Goal: Information Seeking & Learning: Learn about a topic

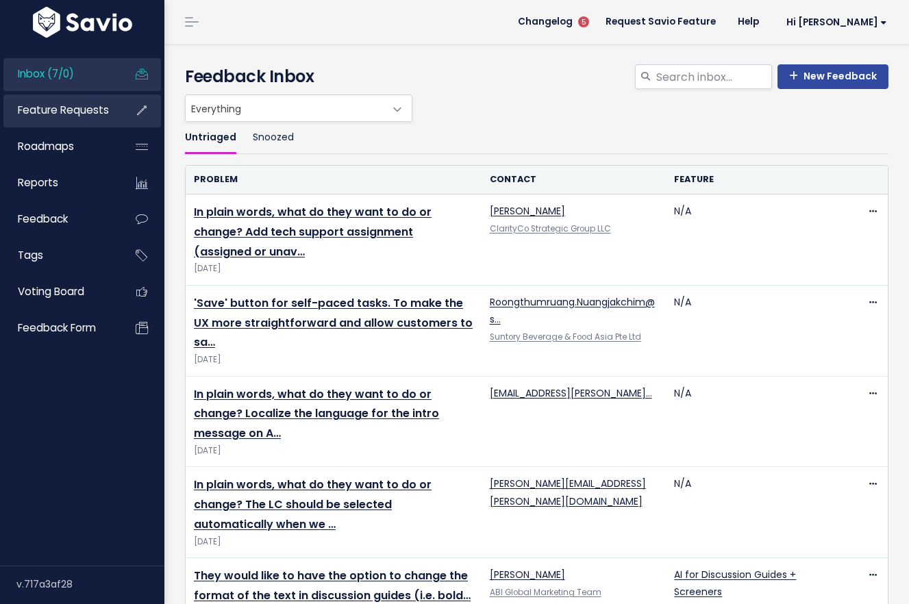
click at [77, 119] on link "Feature Requests" at bounding box center [58, 111] width 110 height 32
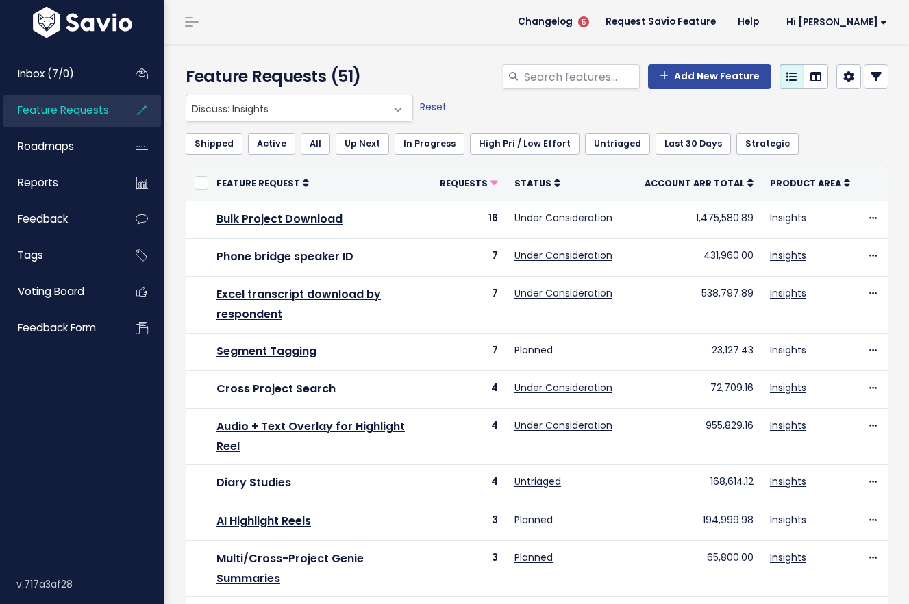
click at [488, 182] on span "Requests" at bounding box center [464, 183] width 48 height 12
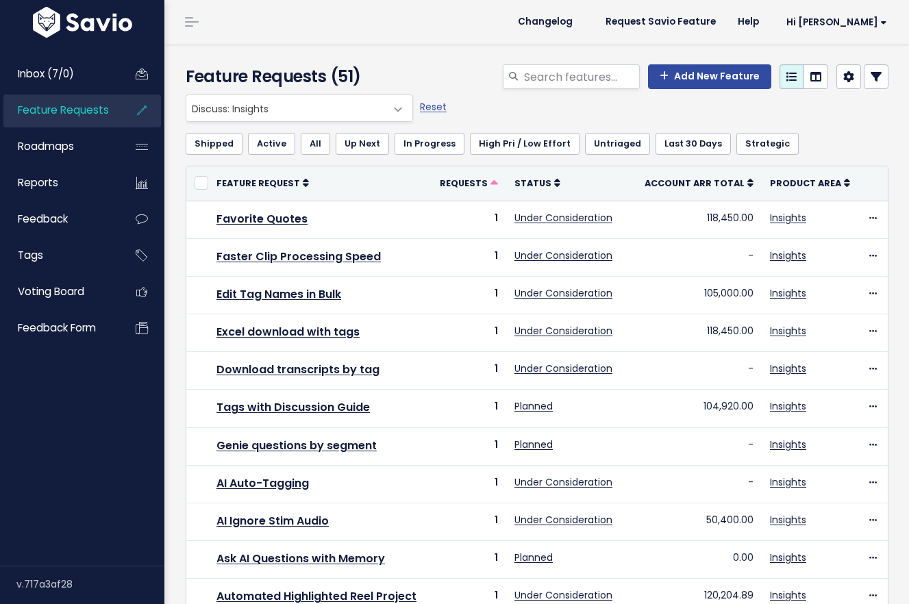
click at [488, 182] on span "Requests" at bounding box center [464, 183] width 48 height 12
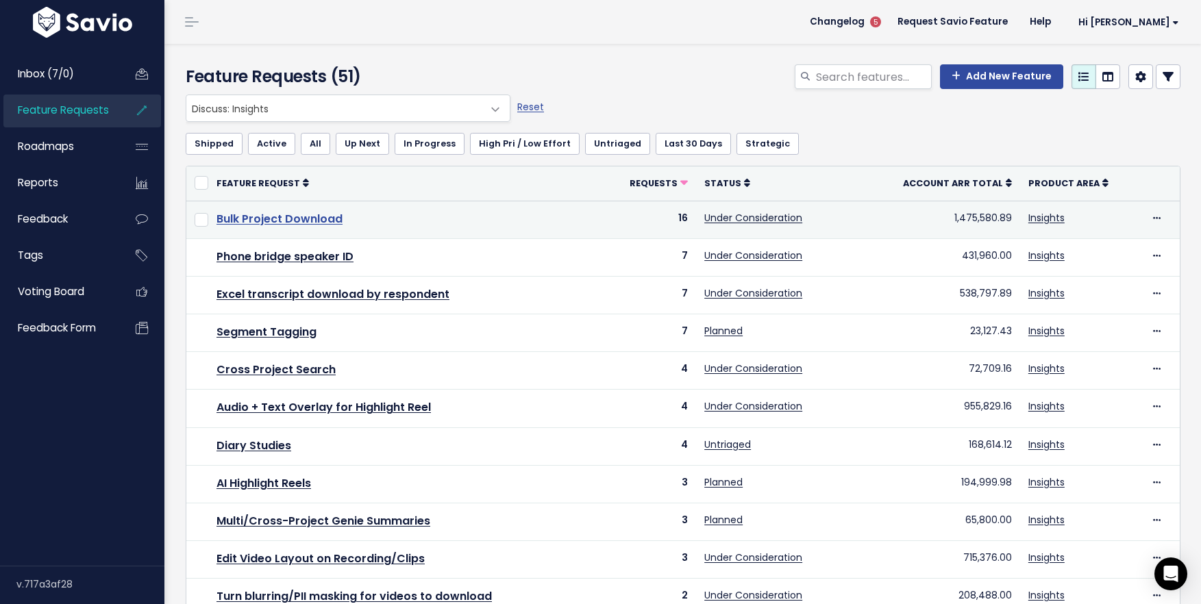
click at [320, 221] on link "Bulk Project Download" at bounding box center [280, 219] width 126 height 16
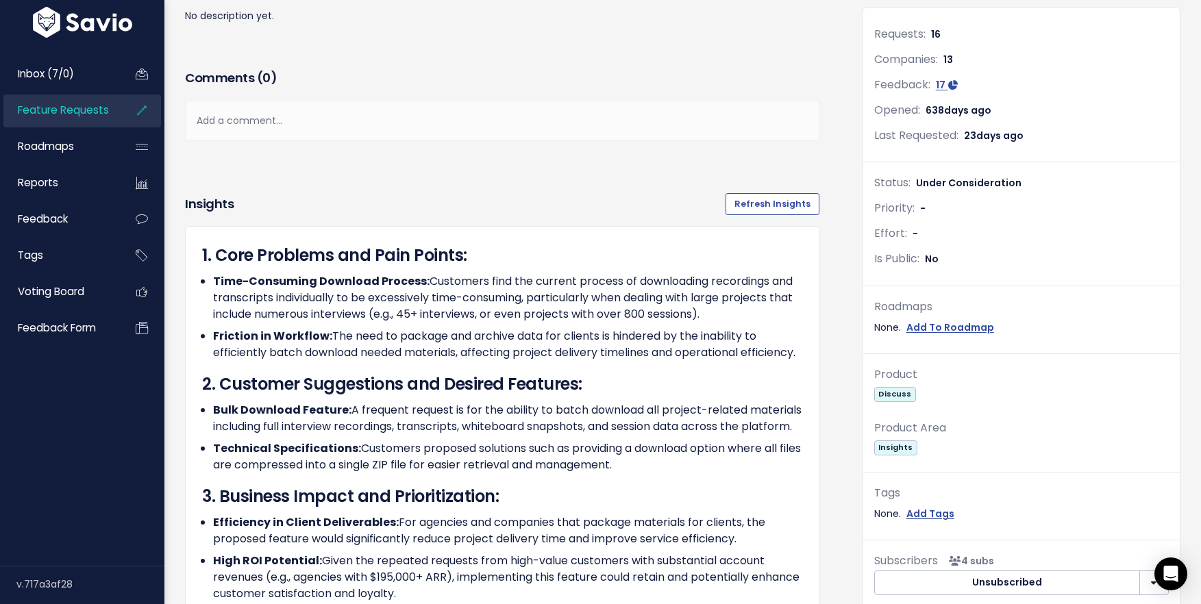
scroll to position [180, 0]
